Goal: Task Accomplishment & Management: Manage account settings

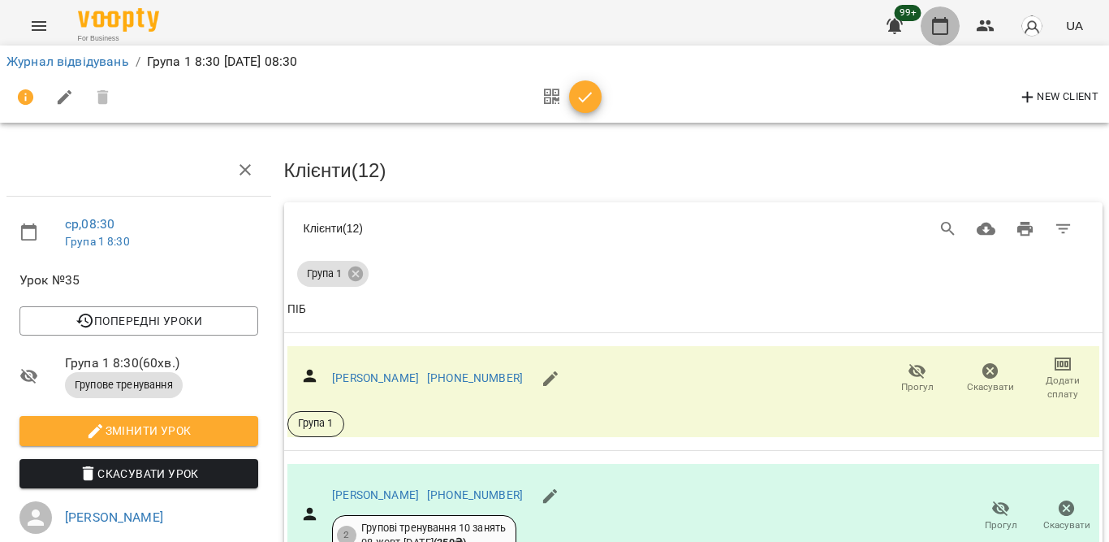
click at [948, 17] on icon "button" at bounding box center [940, 25] width 19 height 19
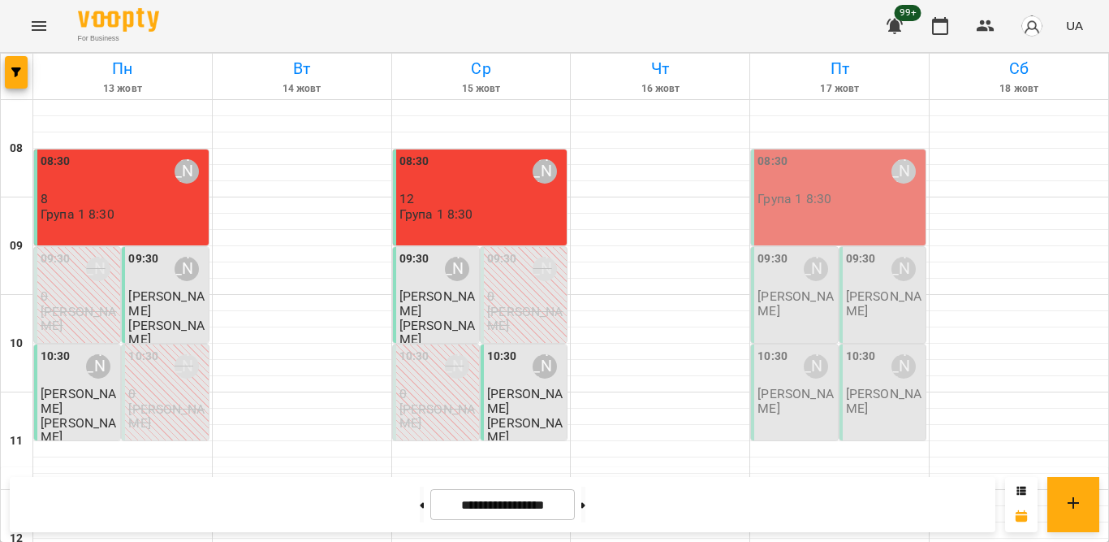
drag, startPoint x: 1095, startPoint y: 126, endPoint x: 1103, endPoint y: 134, distance: 11.5
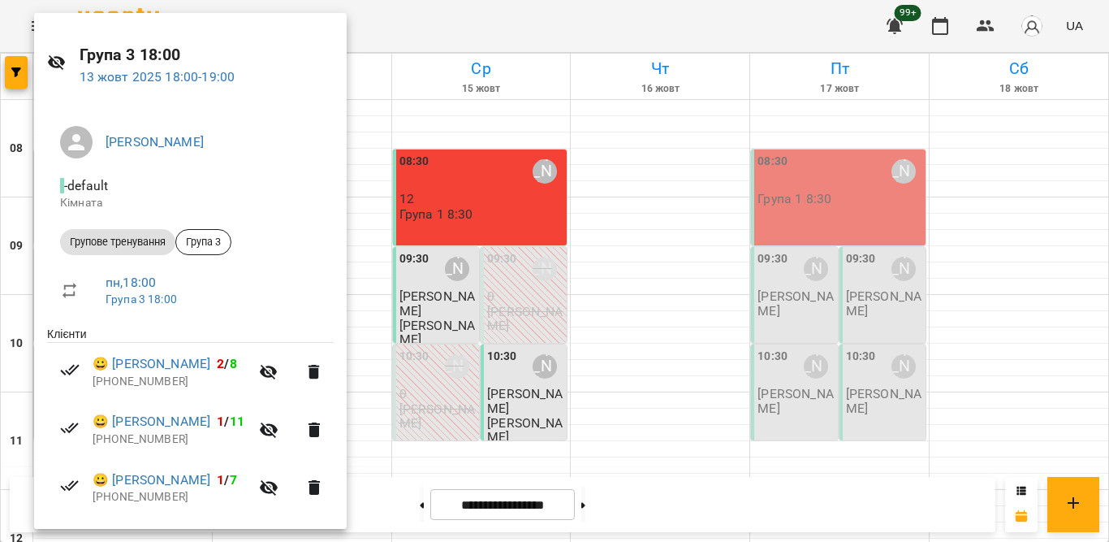
scroll to position [0, 0]
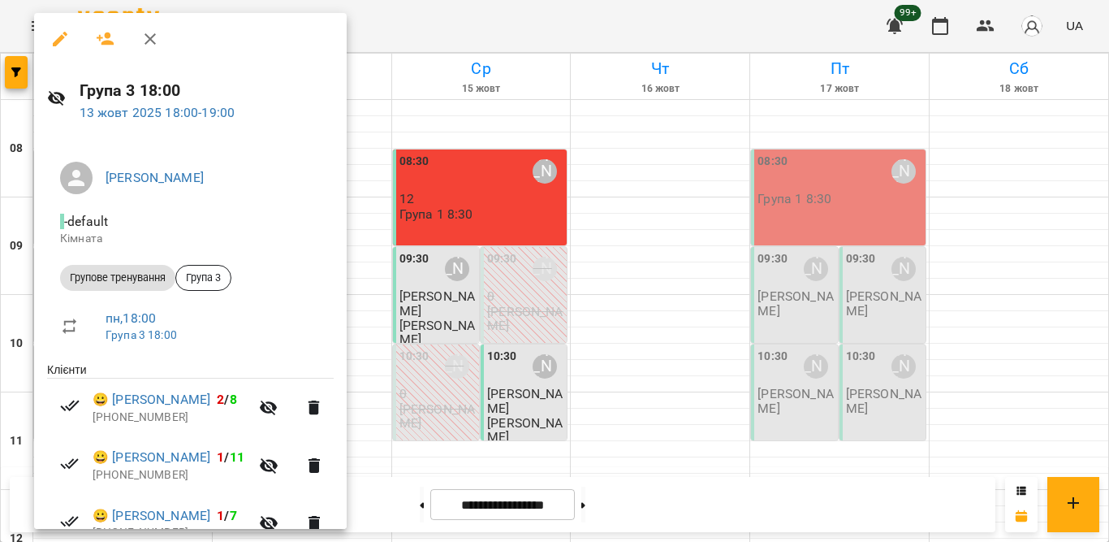
click at [148, 42] on icon "button" at bounding box center [149, 38] width 19 height 19
